Goal: Information Seeking & Learning: Learn about a topic

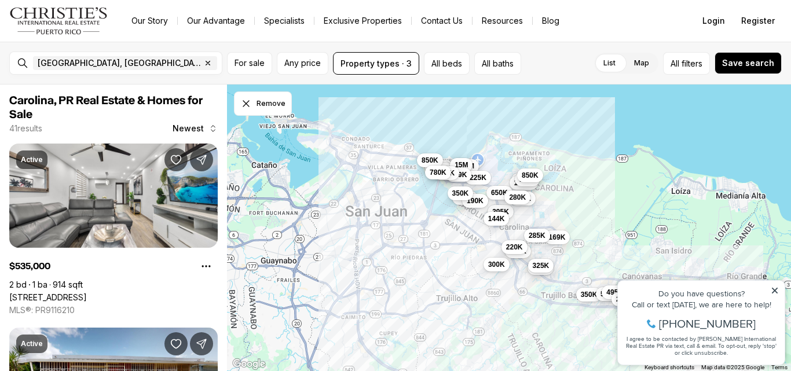
click at [774, 292] on icon at bounding box center [774, 290] width 8 height 8
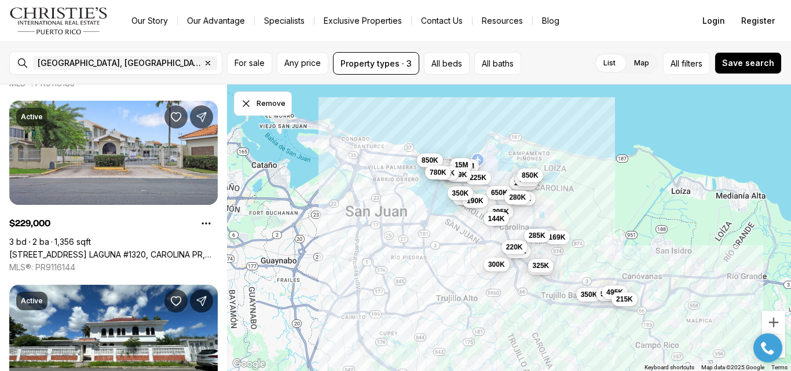
scroll to position [785, 0]
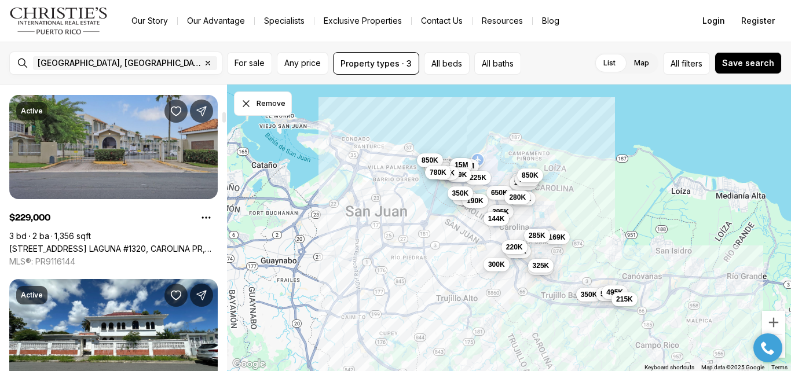
click at [42, 244] on link "[STREET_ADDRESS] LAGUNA #1320, CAROLINA PR, 00979" at bounding box center [113, 249] width 208 height 10
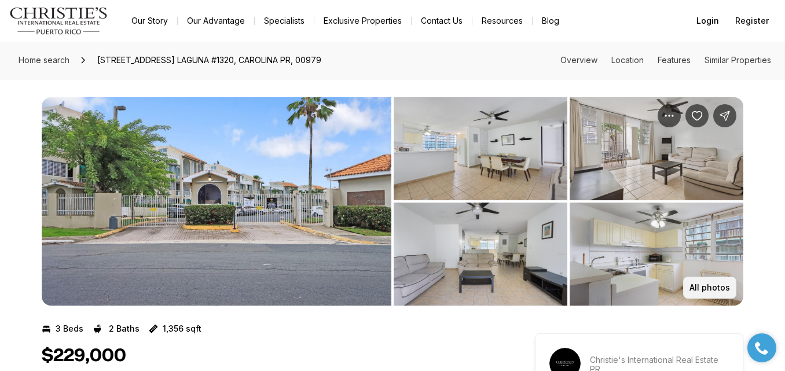
click at [710, 286] on p "All photos" at bounding box center [709, 287] width 41 height 9
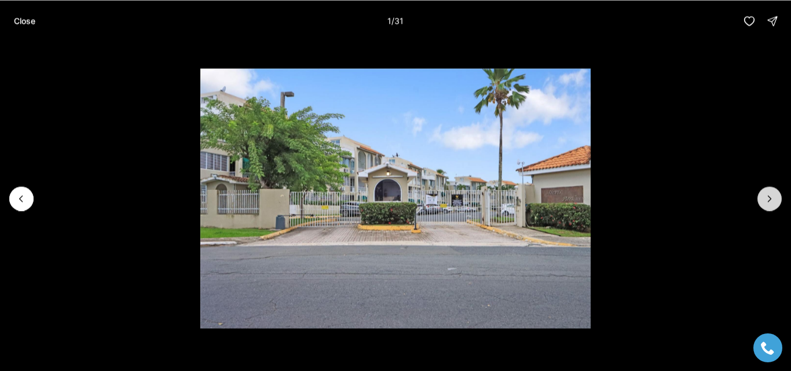
click at [762, 194] on button "Next slide" at bounding box center [769, 198] width 24 height 24
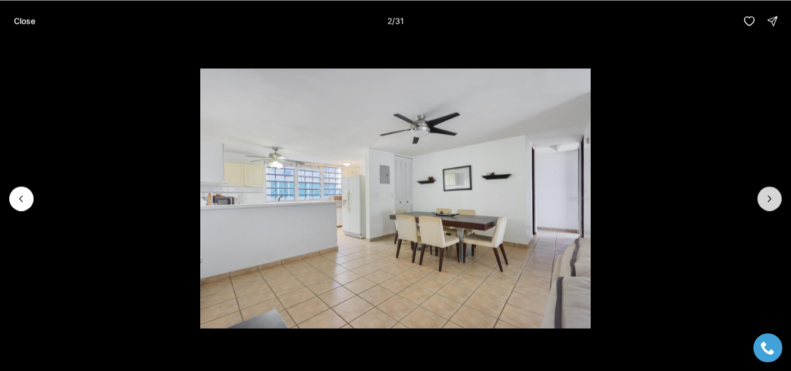
click at [761, 195] on button "Next slide" at bounding box center [769, 198] width 24 height 24
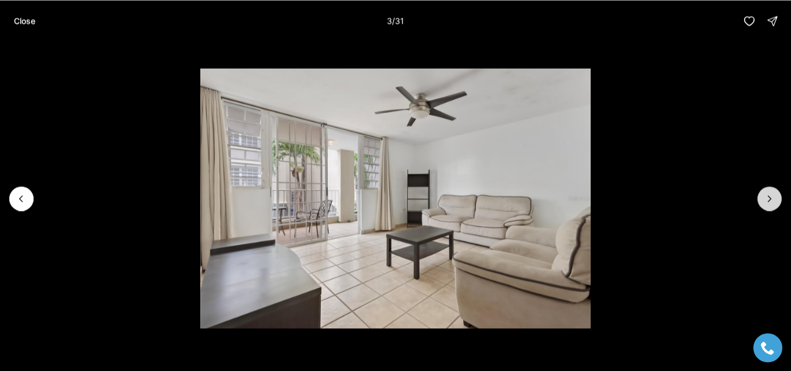
click at [764, 196] on icon "Next slide" at bounding box center [769, 199] width 12 height 12
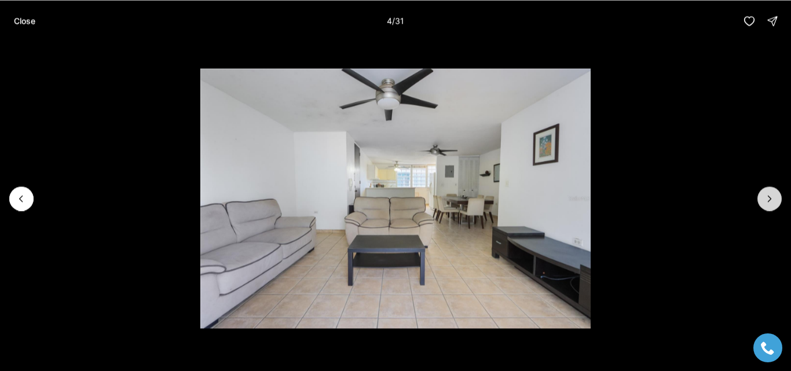
click at [772, 201] on icon "Next slide" at bounding box center [769, 199] width 12 height 12
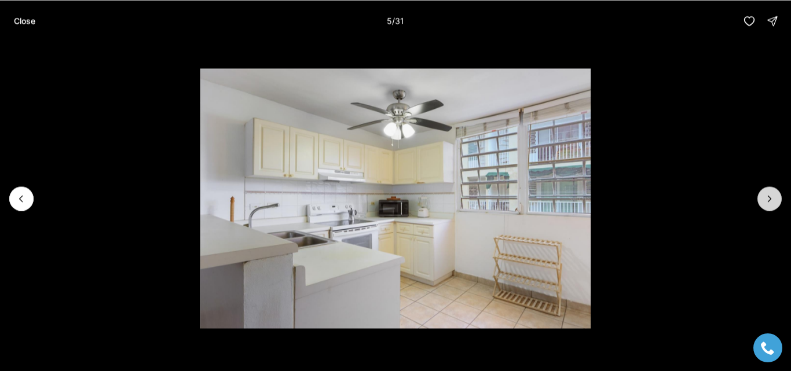
click at [772, 204] on button "Next slide" at bounding box center [769, 198] width 24 height 24
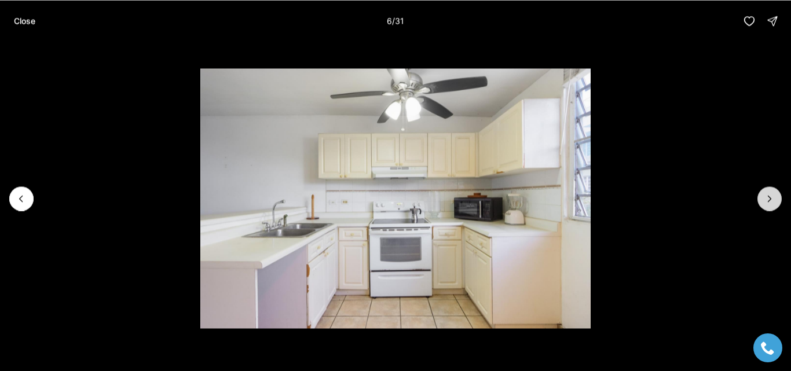
click at [772, 204] on button "Next slide" at bounding box center [769, 198] width 24 height 24
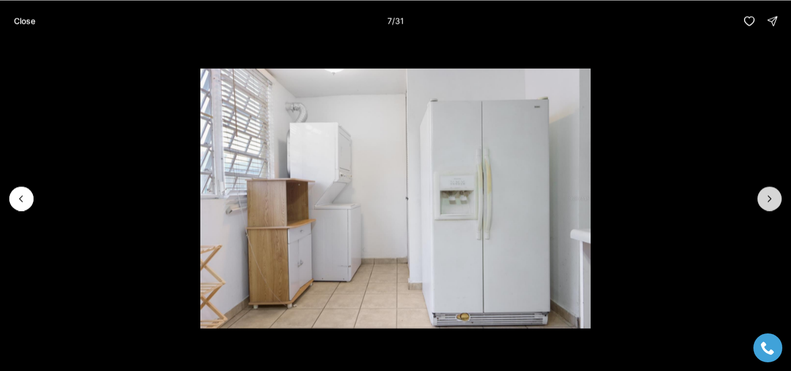
click at [772, 204] on button "Next slide" at bounding box center [769, 198] width 24 height 24
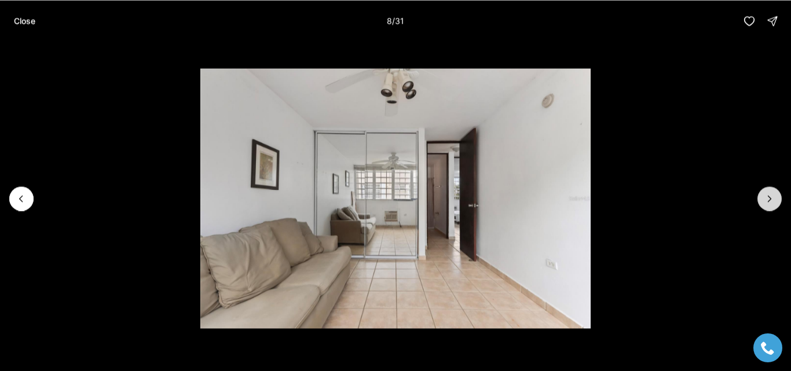
click at [772, 204] on button "Next slide" at bounding box center [769, 198] width 24 height 24
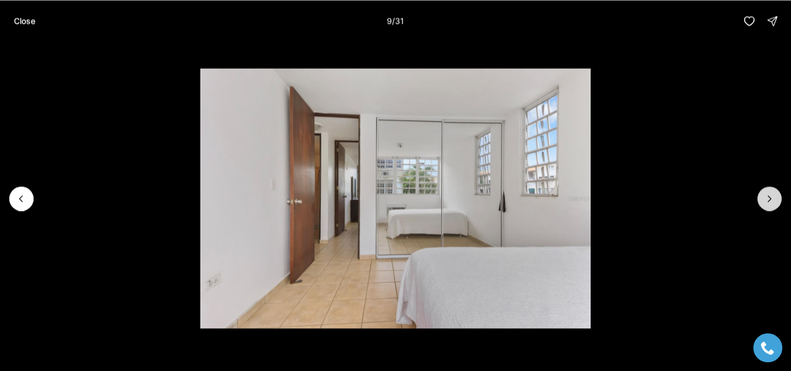
click at [772, 204] on button "Next slide" at bounding box center [769, 198] width 24 height 24
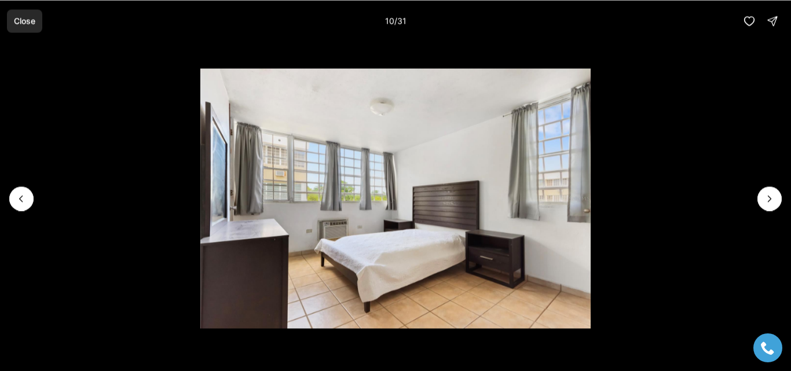
click at [23, 21] on p "Close" at bounding box center [24, 20] width 21 height 9
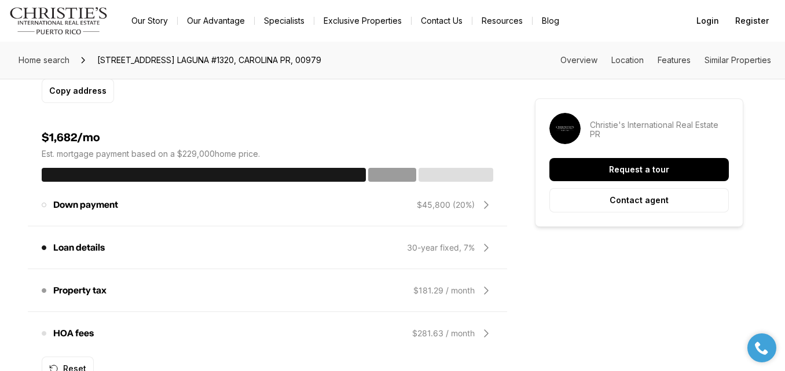
scroll to position [940, 0]
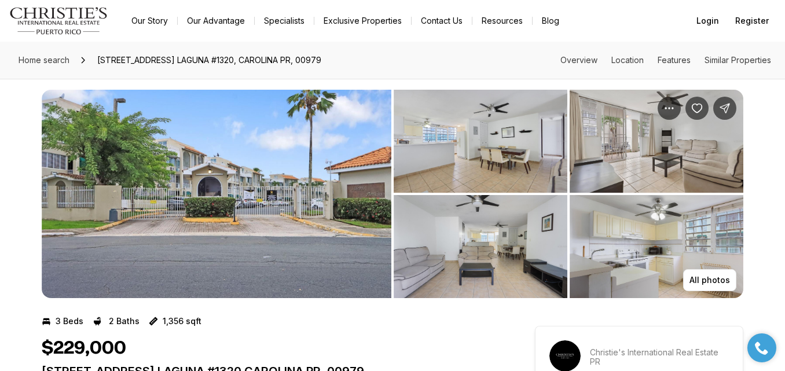
scroll to position [0, 0]
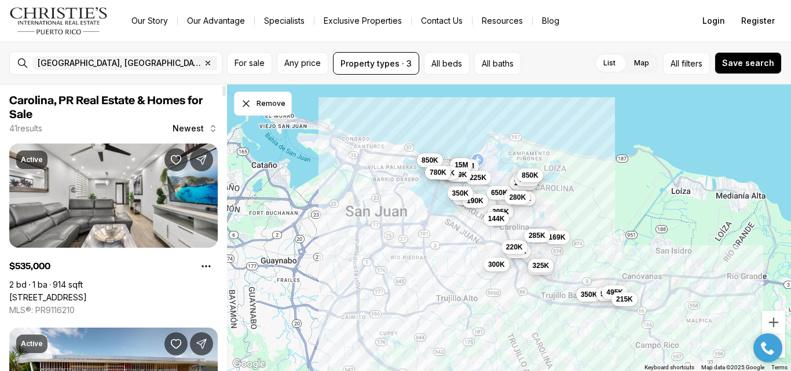
click at [222, 96] on div at bounding box center [223, 91] width 3 height 10
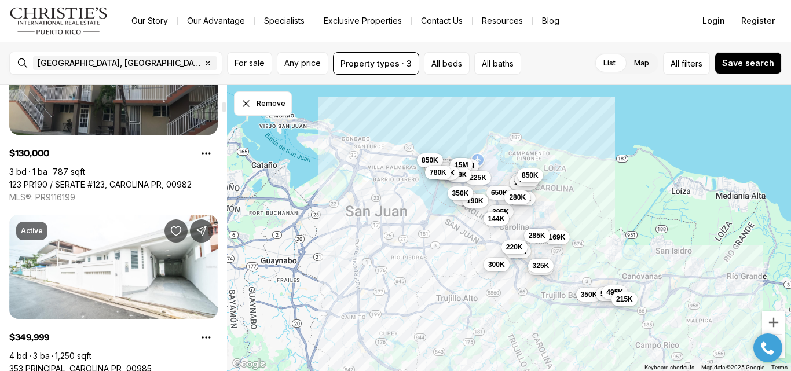
click at [225, 107] on div at bounding box center [224, 228] width 6 height 286
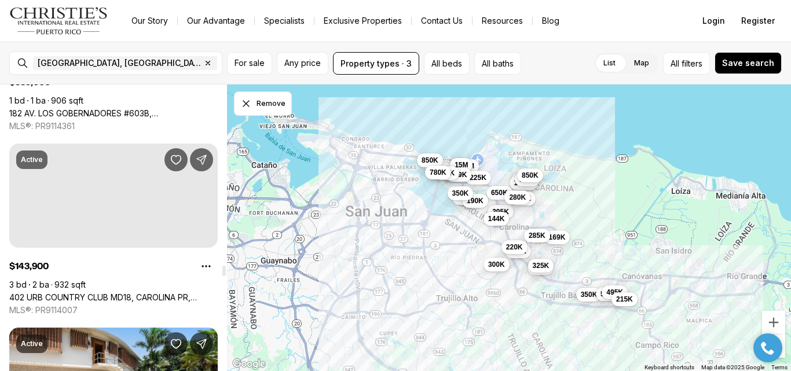
scroll to position [5324, 0]
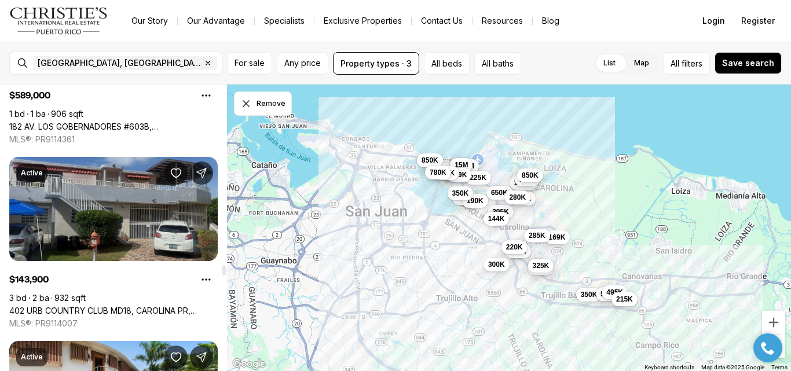
click at [52, 306] on link "402 URB COUNTRY CLUB MD18, CAROLINA PR, 00979" at bounding box center [113, 311] width 208 height 10
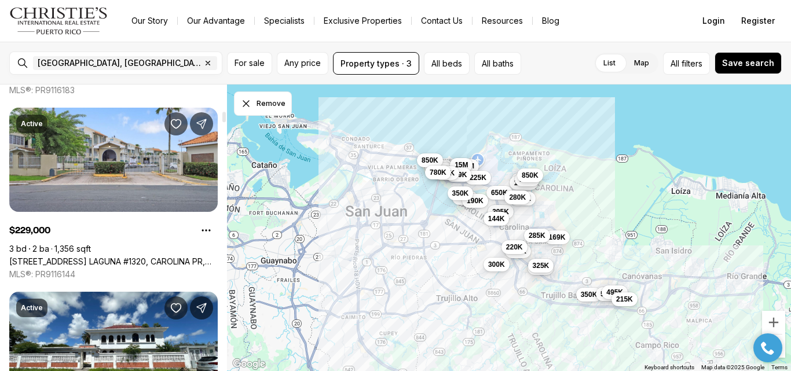
scroll to position [777, 0]
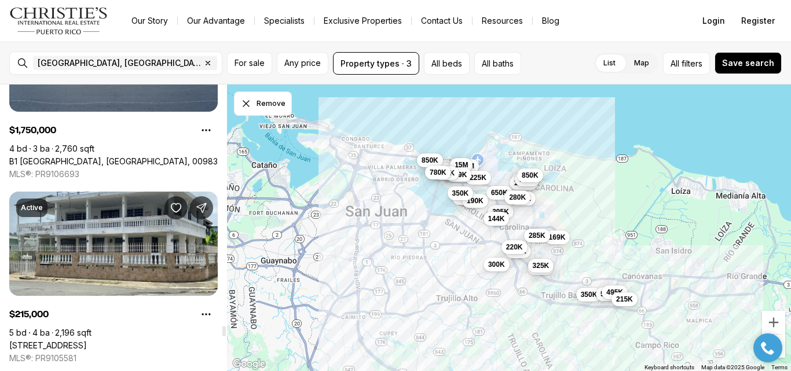
scroll to position [7113, 0]
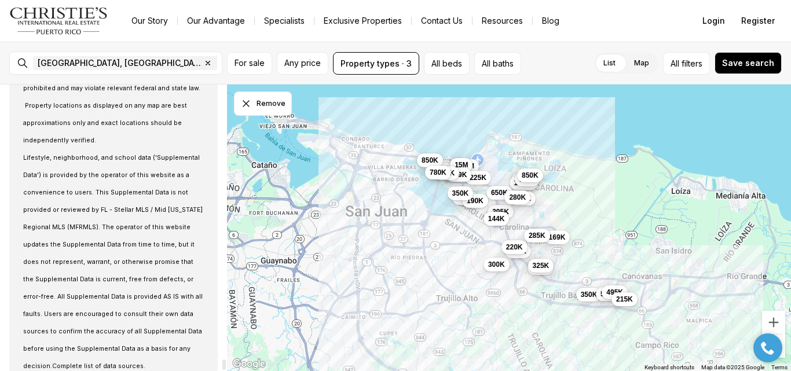
drag, startPoint x: 223, startPoint y: 120, endPoint x: 213, endPoint y: 259, distance: 139.9
click at [222, 359] on div at bounding box center [223, 364] width 3 height 10
